Goal: Navigation & Orientation: Find specific page/section

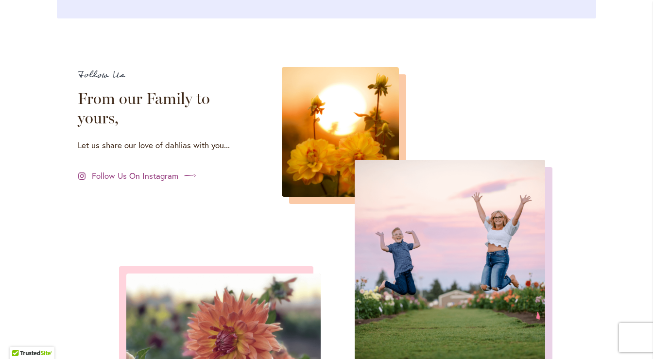
scroll to position [3371, 0]
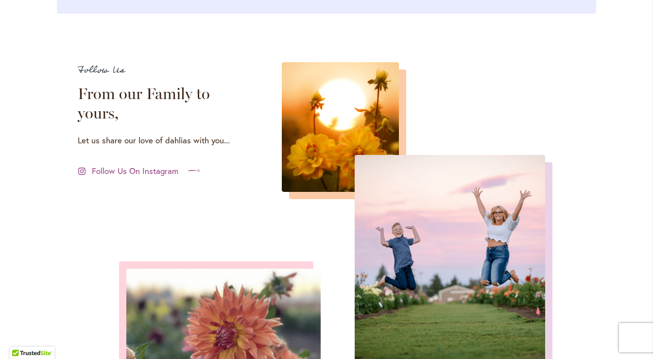
click at [162, 165] on span "Follow Us On Instagram" at bounding box center [135, 171] width 87 height 12
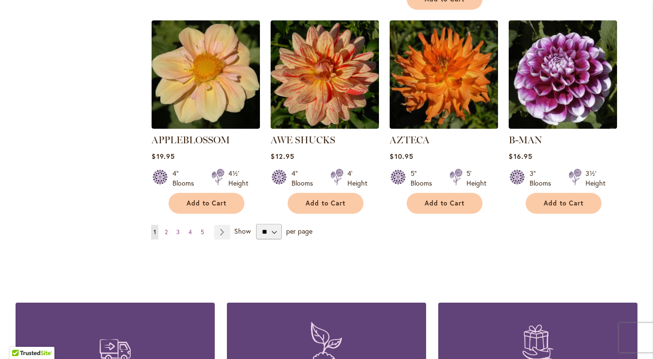
scroll to position [850, 0]
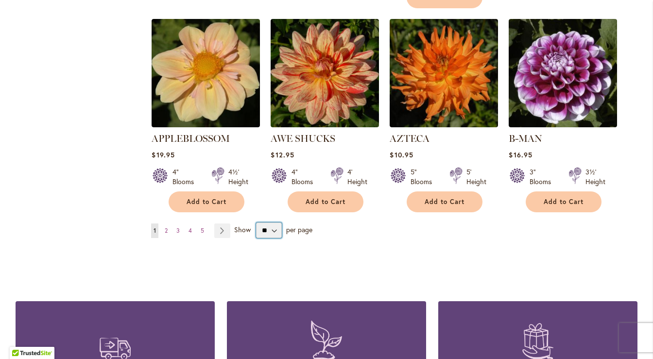
select select "**"
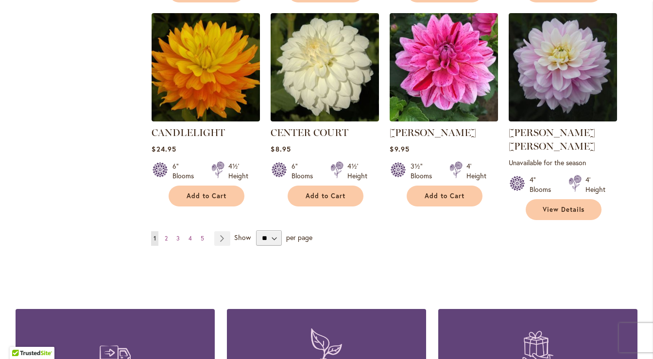
scroll to position [3332, 0]
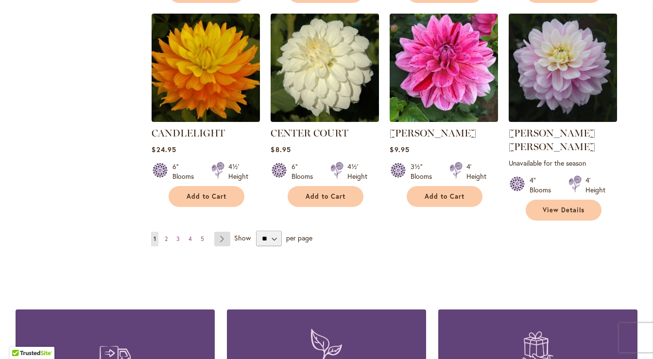
click at [222, 232] on link "Page Next" at bounding box center [222, 239] width 16 height 15
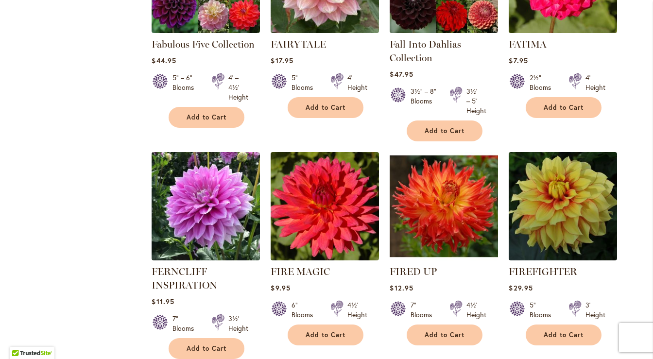
scroll to position [3281, 0]
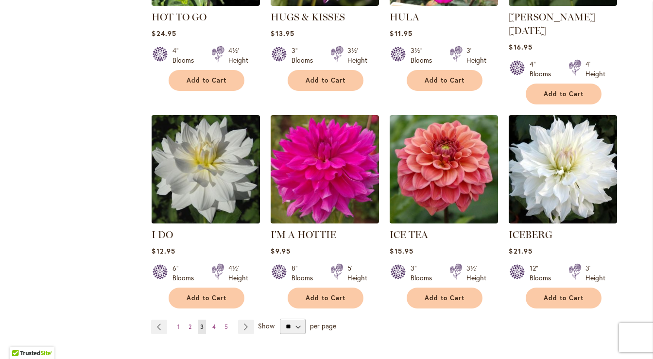
scroll to position [3322, 0]
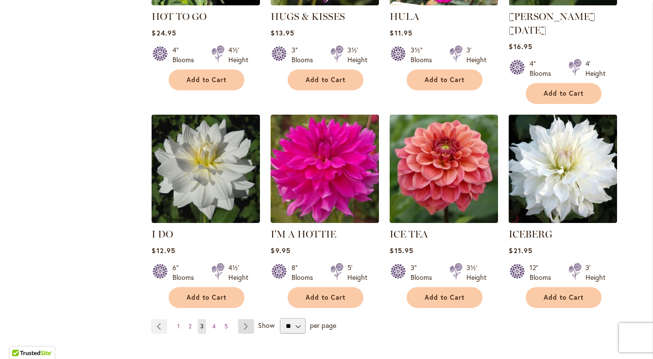
click at [246, 319] on link "Page Next" at bounding box center [246, 326] width 16 height 15
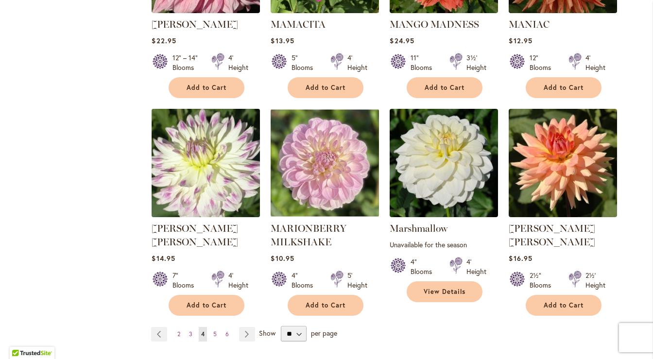
scroll to position [3295, 0]
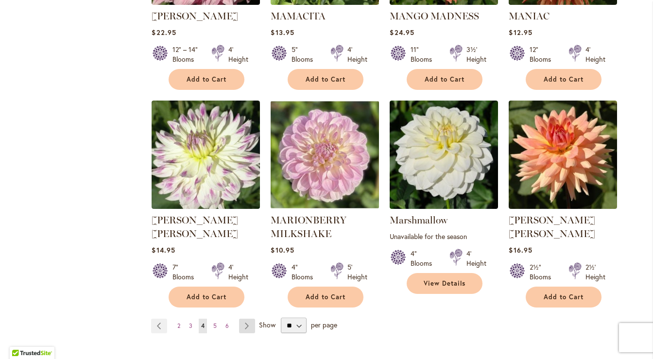
click at [245, 319] on link "Page Next" at bounding box center [247, 326] width 16 height 15
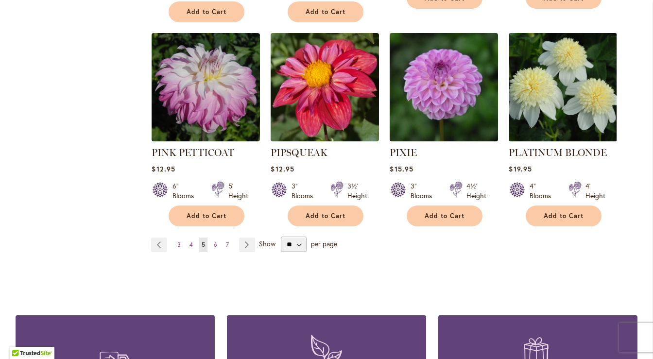
scroll to position [3367, 0]
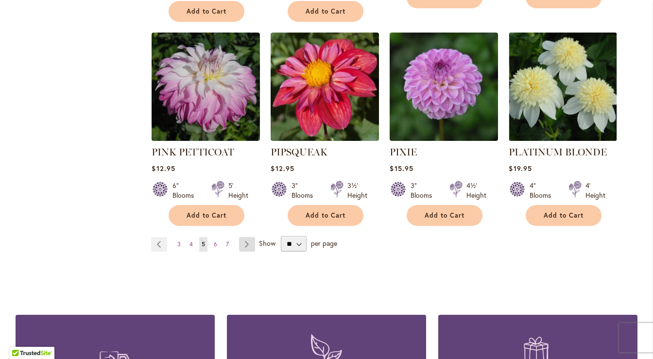
click at [247, 237] on link "Page Next" at bounding box center [247, 244] width 16 height 15
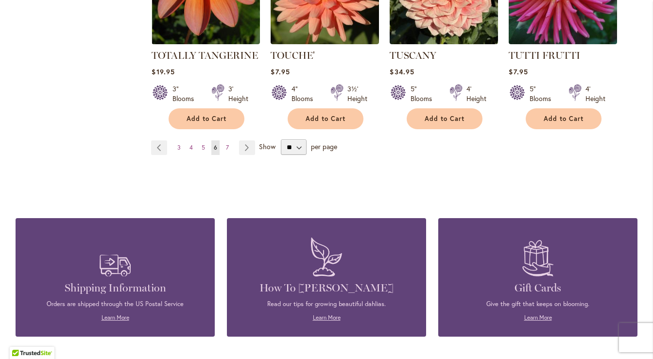
scroll to position [3424, 0]
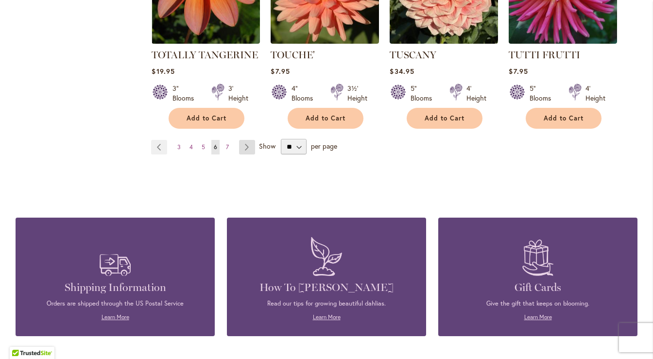
click at [249, 140] on link "Page Next" at bounding box center [247, 147] width 16 height 15
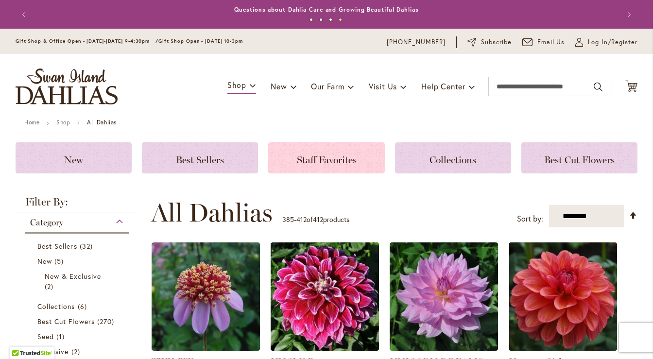
click at [332, 164] on span "Staff Favorites" at bounding box center [327, 160] width 60 height 12
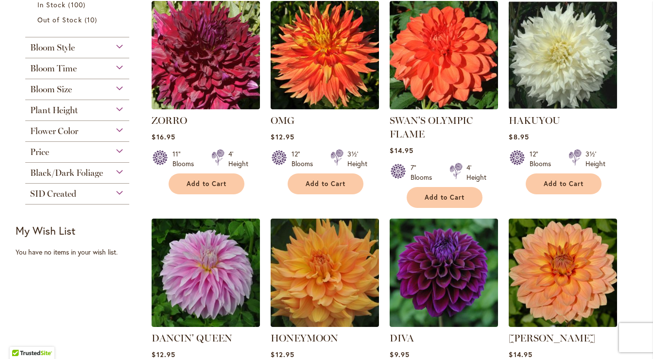
scroll to position [89, 0]
